Goal: Task Accomplishment & Management: Use online tool/utility

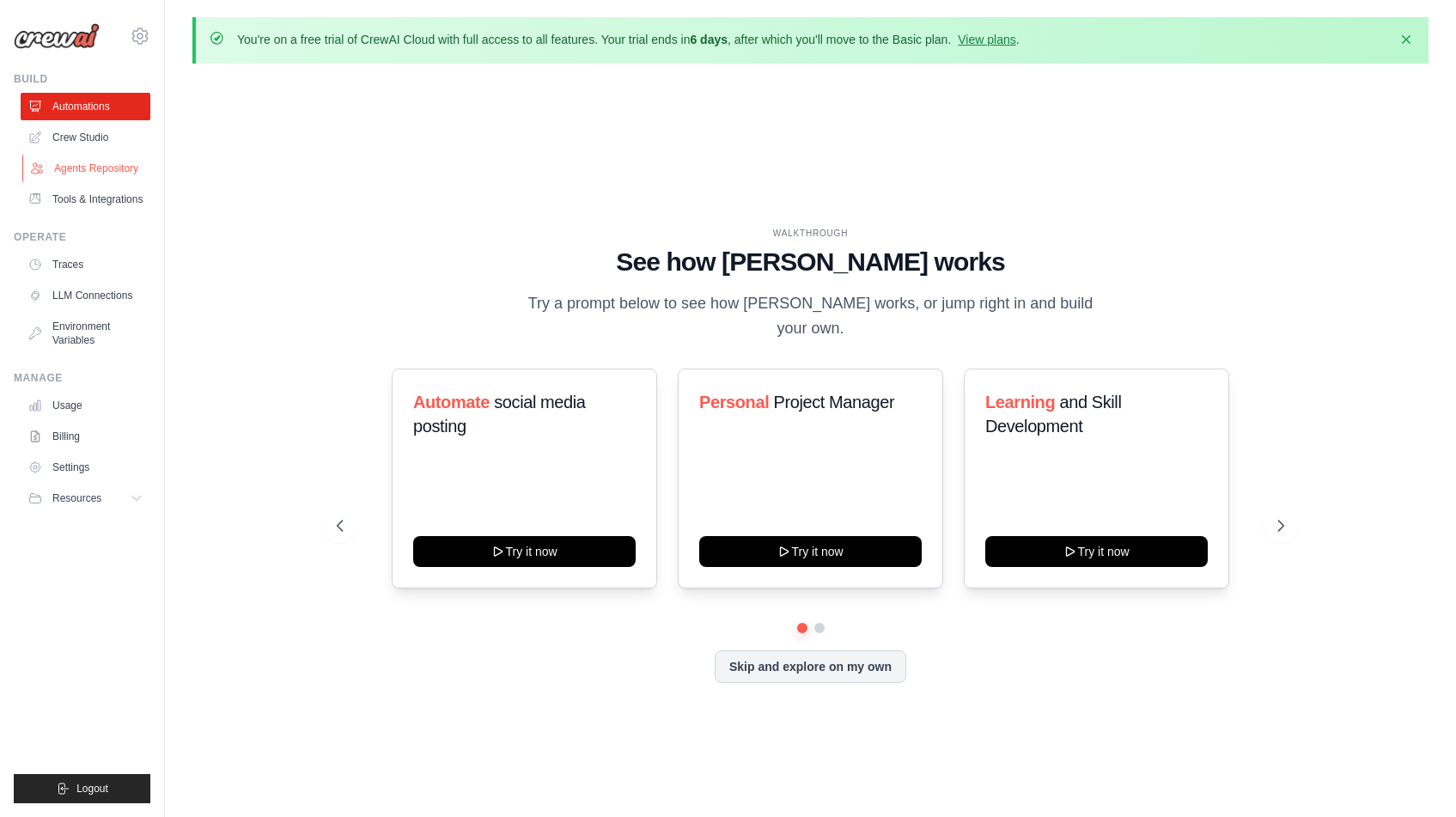
click at [114, 175] on link "Agents Repository" at bounding box center [87, 168] width 129 height 27
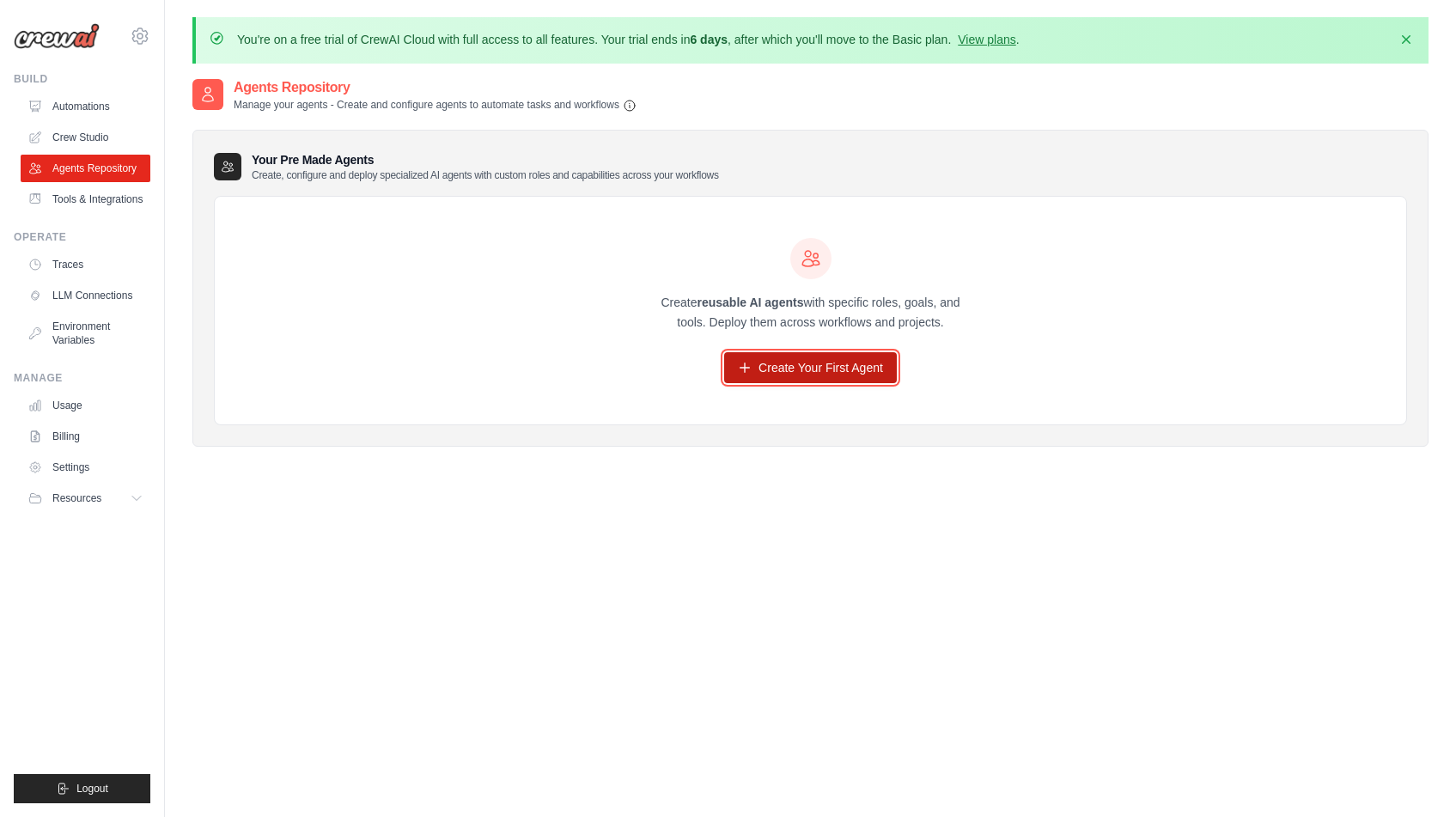
click at [820, 356] on link "Create Your First Agent" at bounding box center [810, 368] width 173 height 31
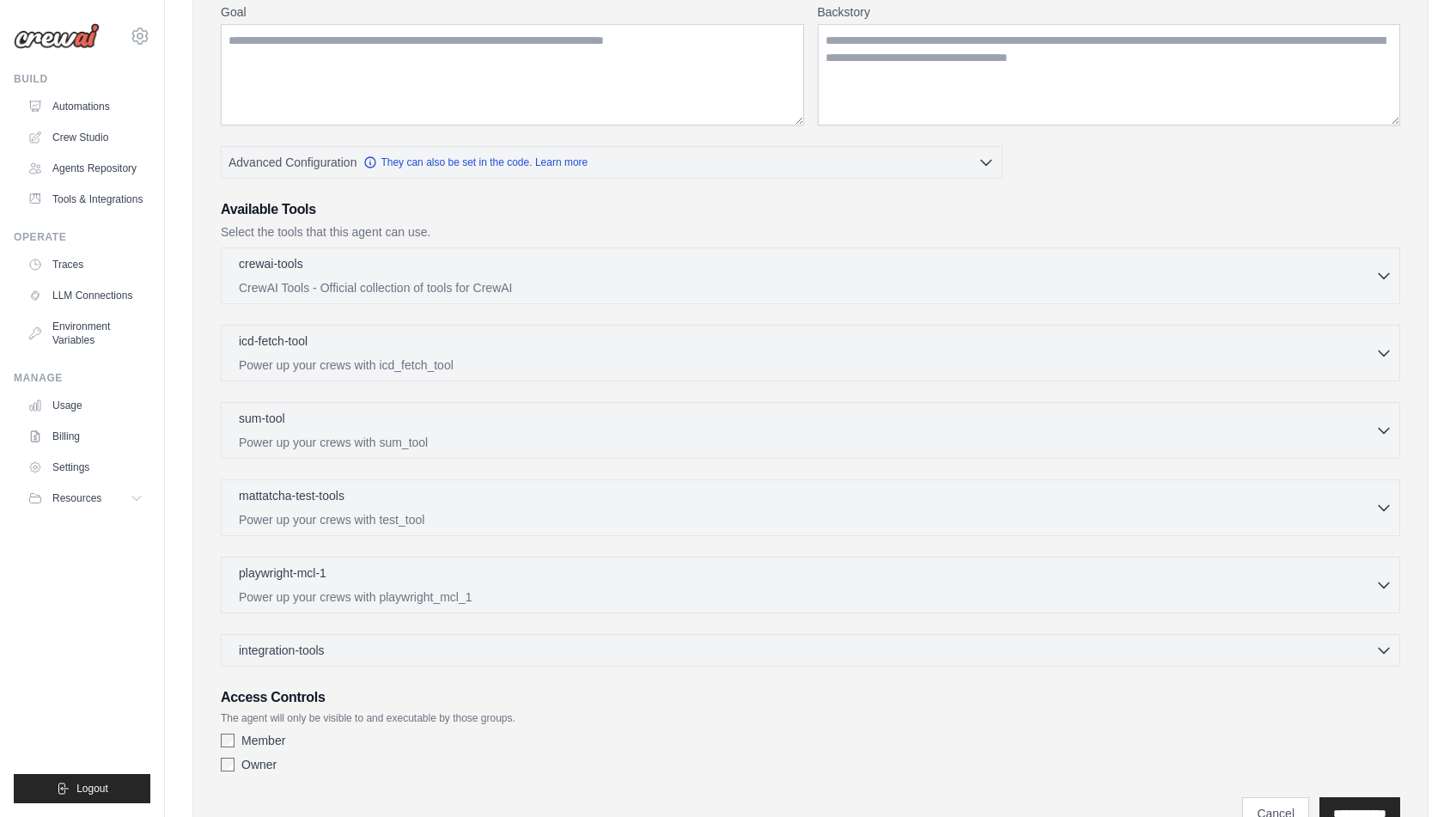
scroll to position [372, 0]
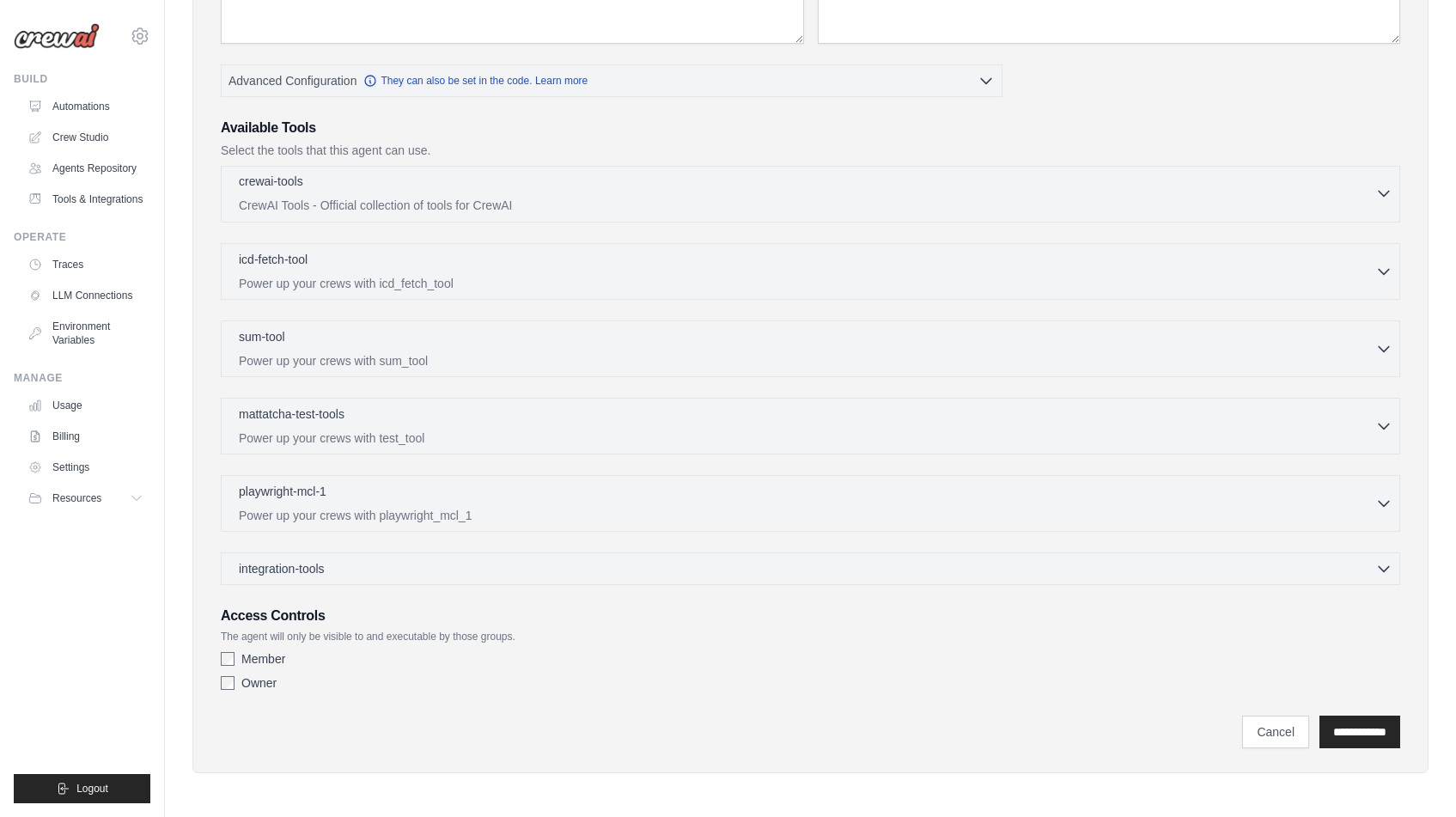
click at [998, 191] on div "crewai-tools 0 selected" at bounding box center [807, 183] width 1136 height 21
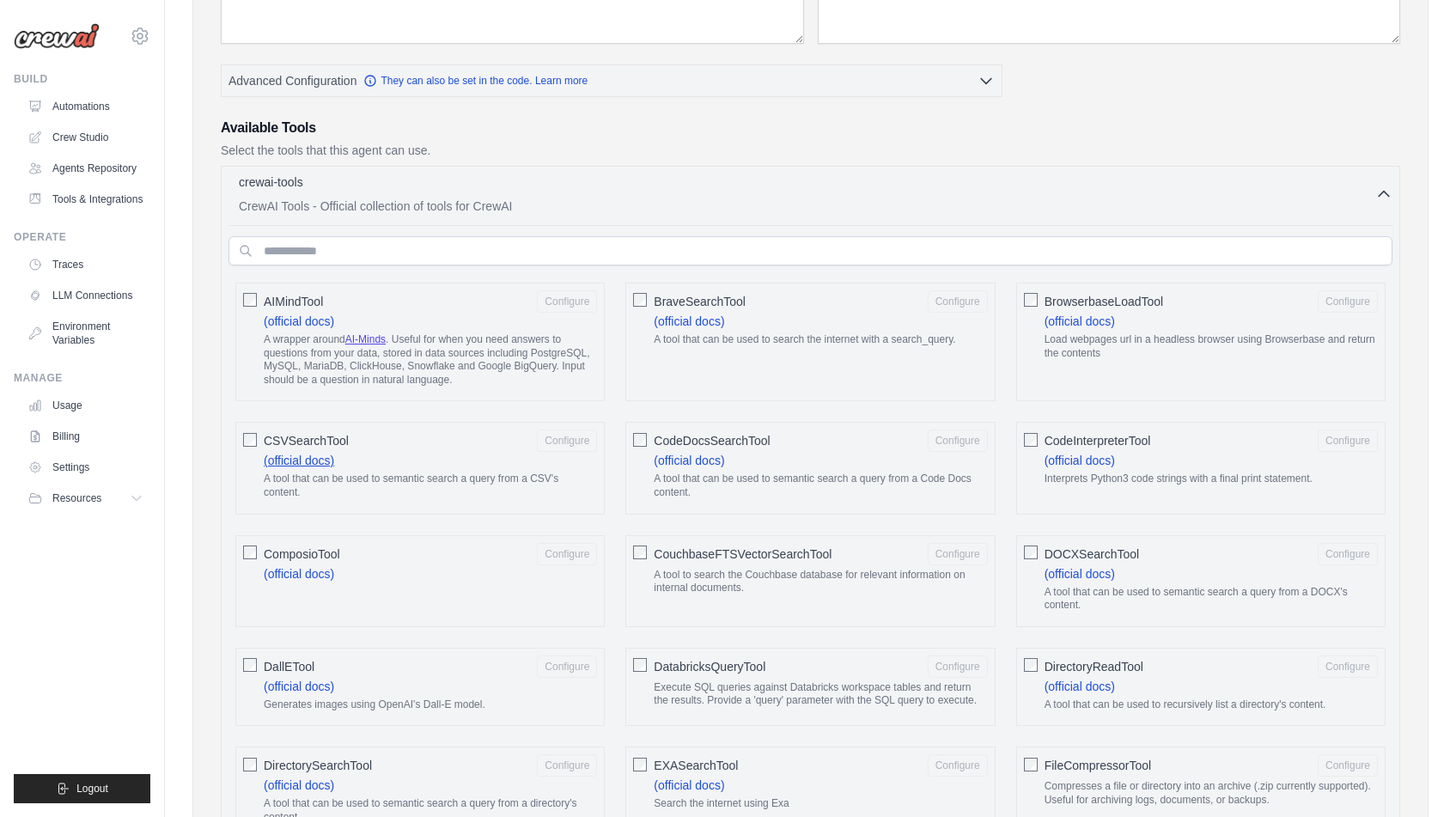
click at [322, 458] on link "(official docs)" at bounding box center [299, 460] width 71 height 14
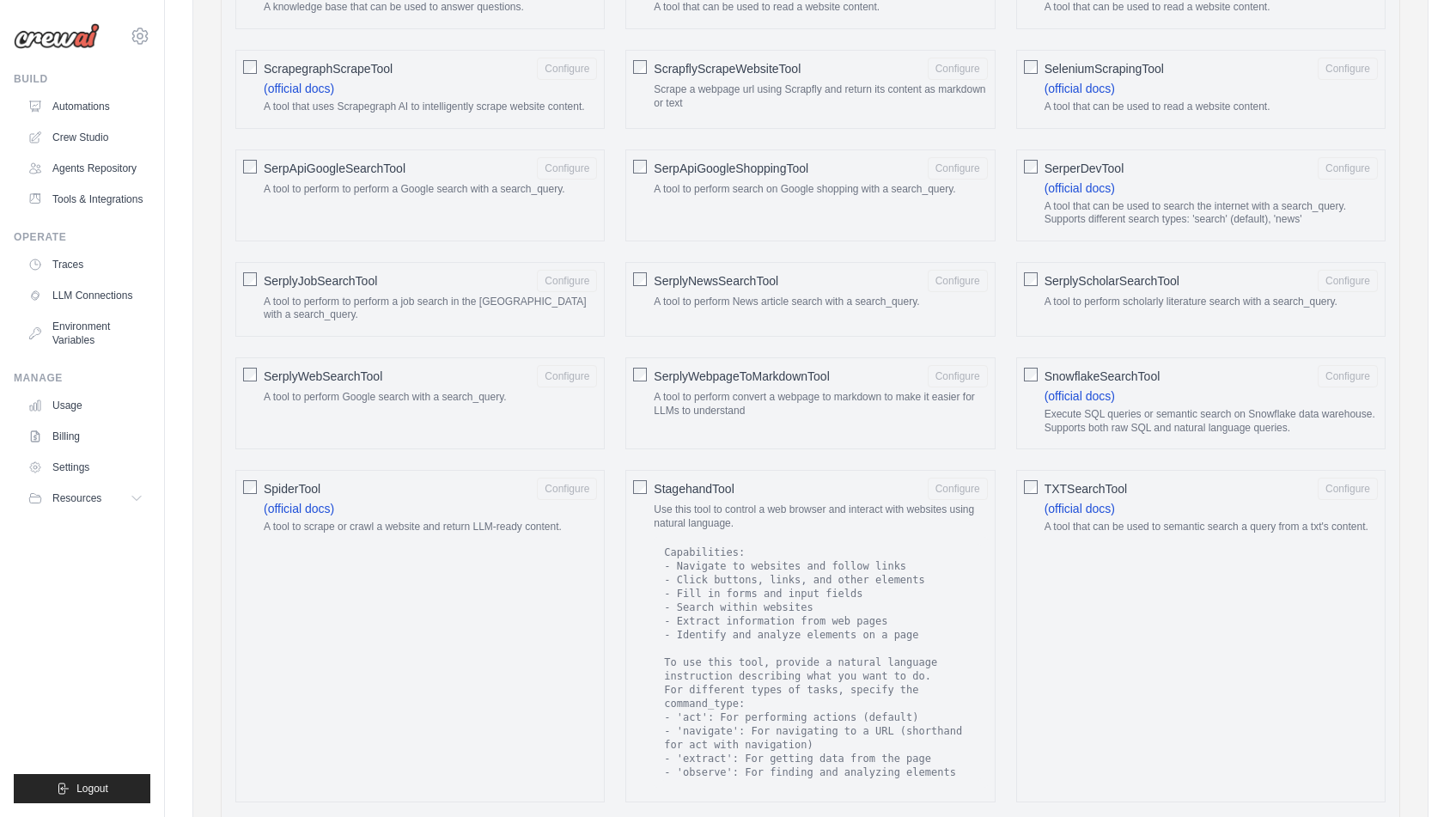
scroll to position [3027, 0]
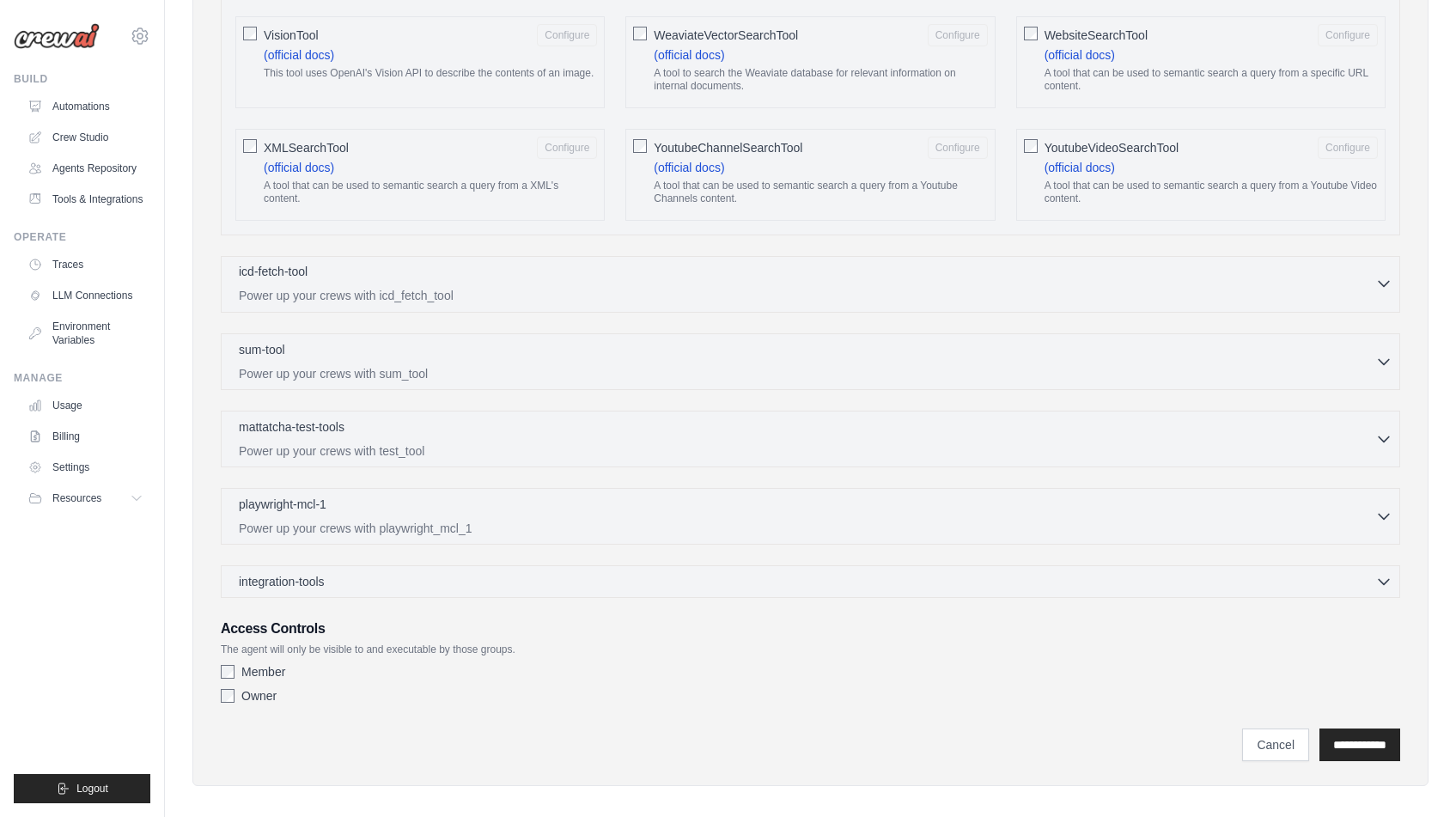
click at [675, 268] on div "icd-fetch-tool 0 selected" at bounding box center [807, 273] width 1136 height 21
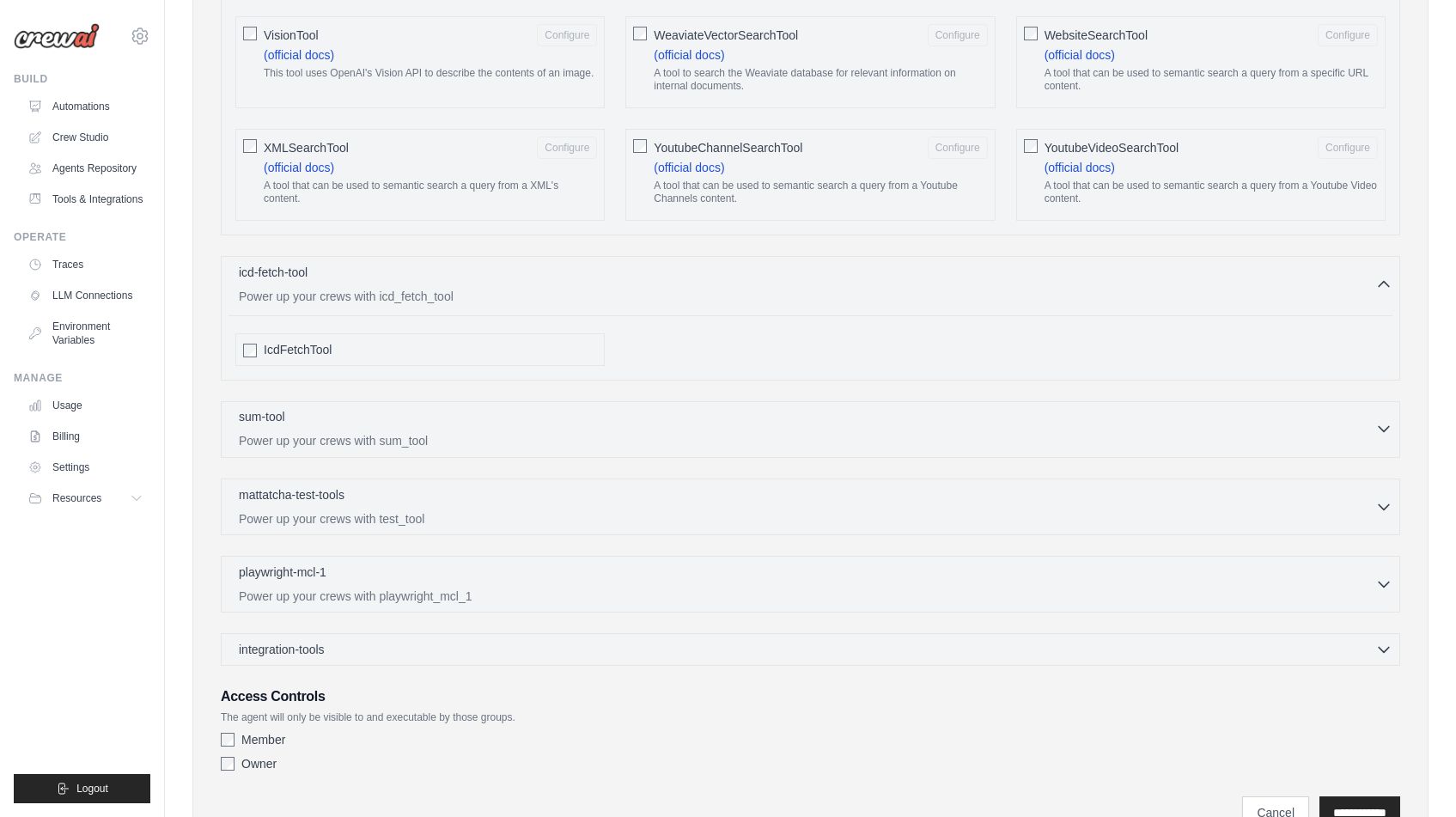
click at [607, 414] on div "sum-tool 0 selected" at bounding box center [807, 418] width 1136 height 21
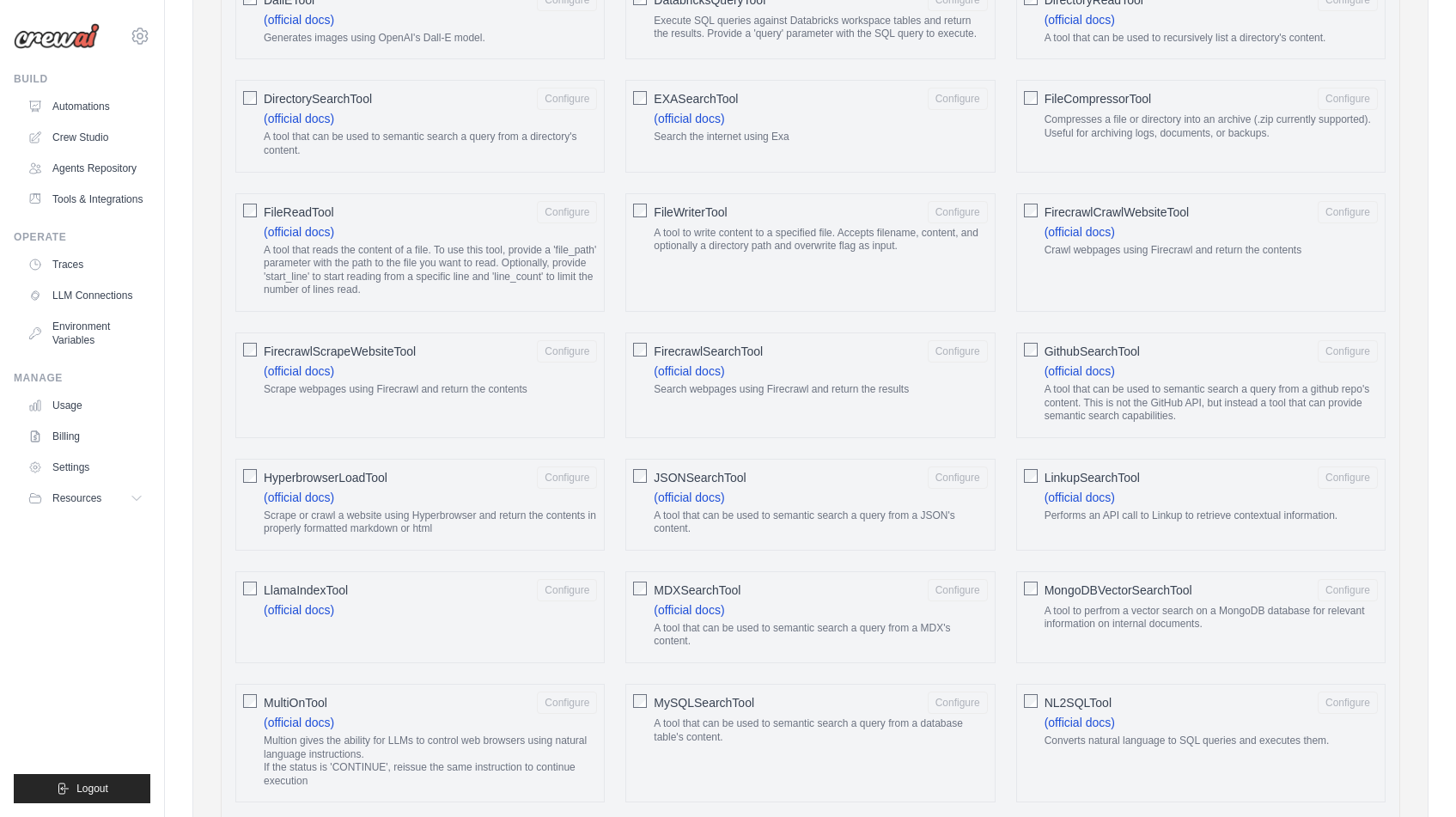
scroll to position [0, 0]
